Goal: Navigation & Orientation: Find specific page/section

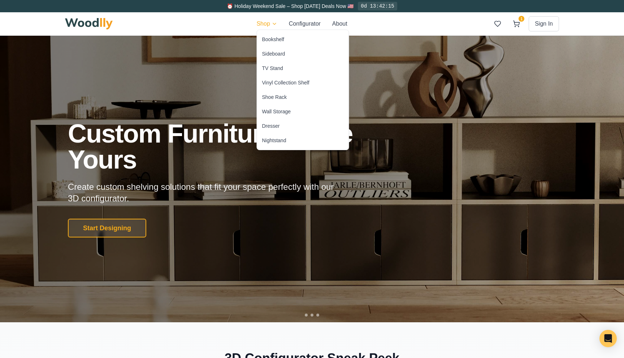
click at [275, 39] on div "Bookshelf" at bounding box center [273, 39] width 22 height 7
